Goal: Navigation & Orientation: Find specific page/section

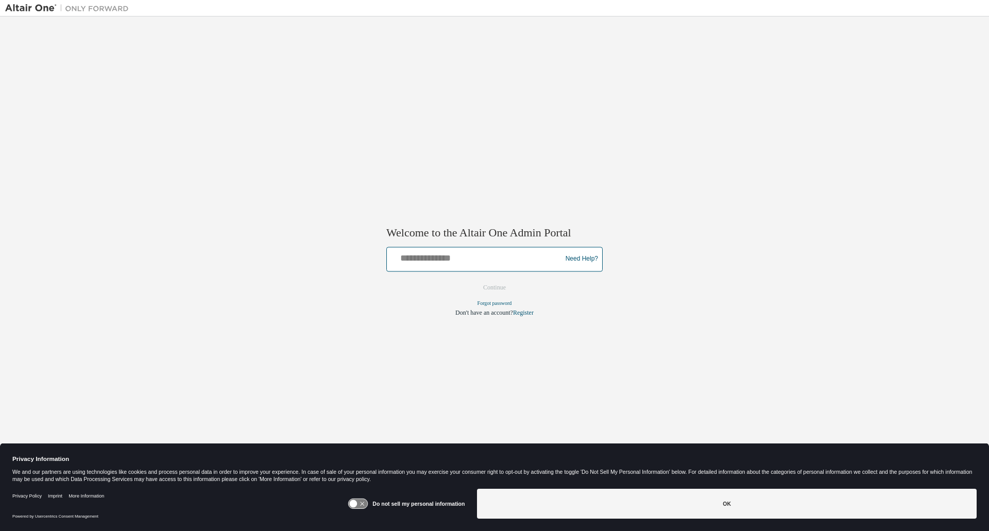
click at [467, 254] on input "text" at bounding box center [475, 256] width 169 height 15
type input "**********"
click at [494, 285] on button "Continue" at bounding box center [494, 287] width 44 height 15
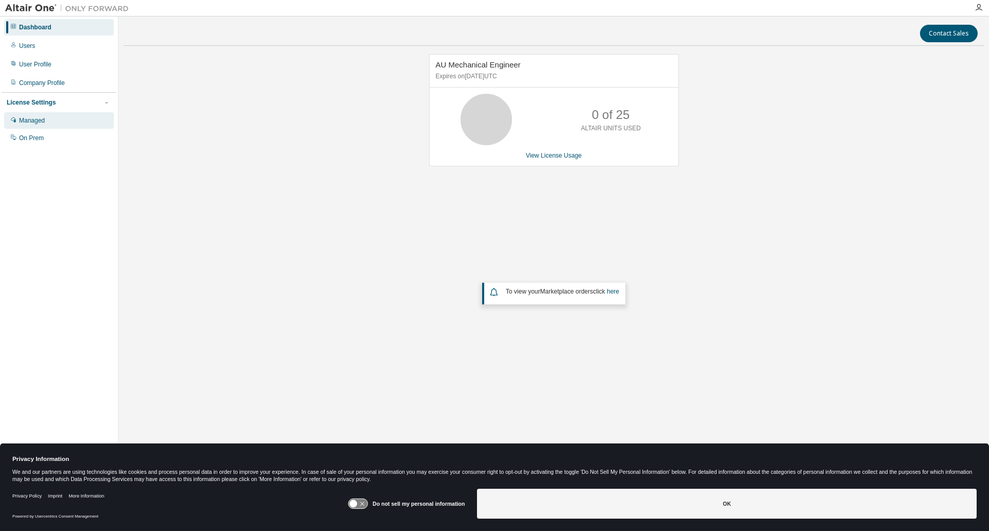
click at [48, 123] on div "Managed" at bounding box center [59, 120] width 110 height 16
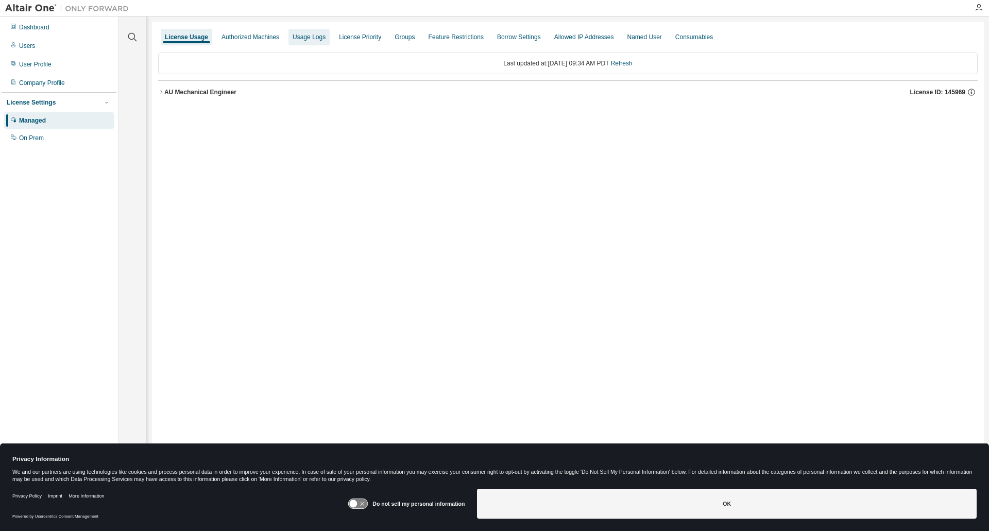
click at [306, 37] on div "Usage Logs" at bounding box center [309, 37] width 33 height 8
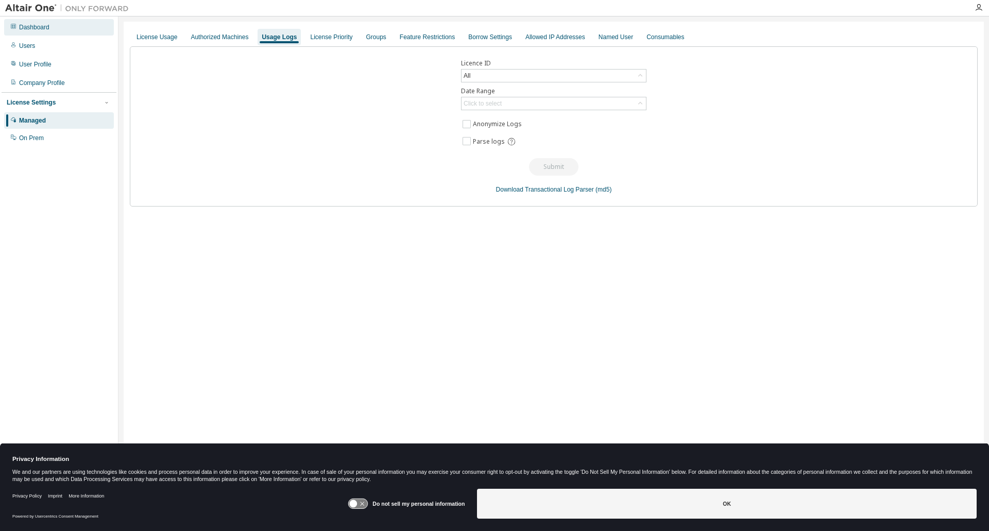
click at [26, 33] on div "Dashboard" at bounding box center [59, 27] width 110 height 16
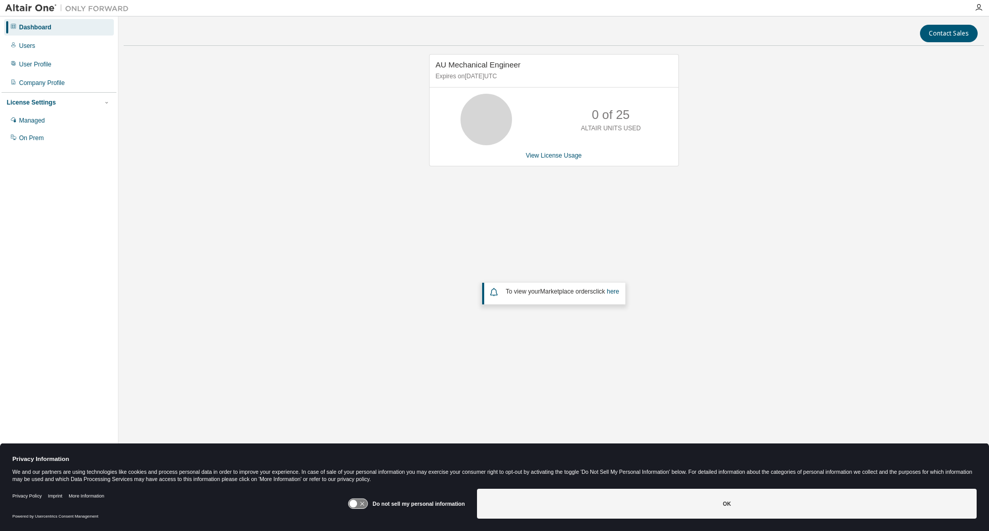
click at [93, 9] on img at bounding box center [69, 8] width 129 height 10
